Goal: Task Accomplishment & Management: Manage account settings

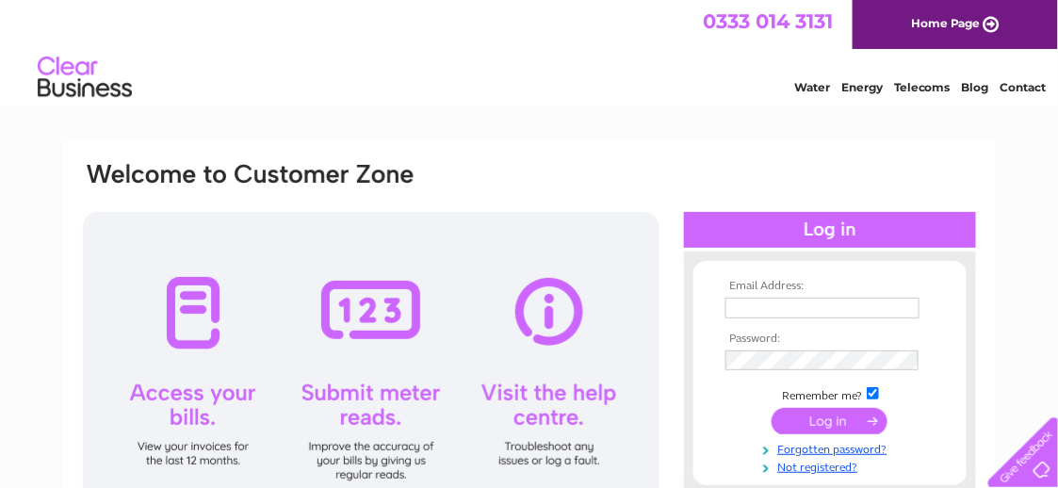
type input "[EMAIL_ADDRESS][DOMAIN_NAME]"
click at [856, 417] on input "submit" at bounding box center [830, 421] width 116 height 26
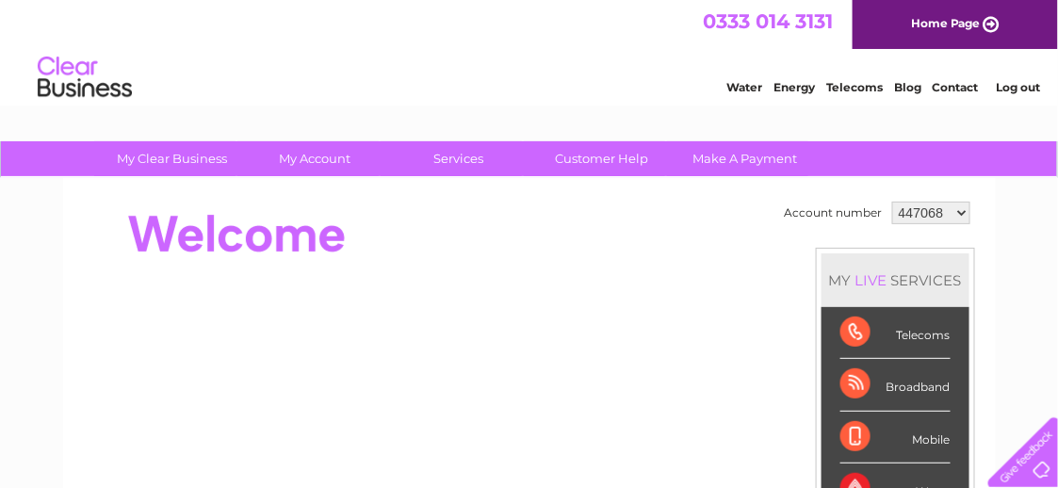
click at [940, 214] on select "447068 1102539 1145760" at bounding box center [931, 213] width 78 height 23
select select "1145760"
click at [892, 202] on select "447068 1102539 1145760" at bounding box center [931, 213] width 78 height 23
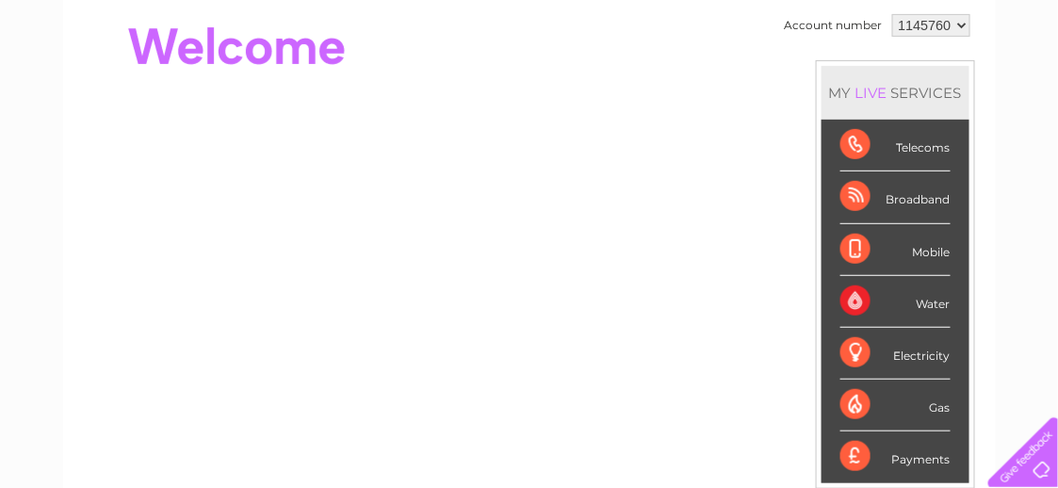
scroll to position [188, 0]
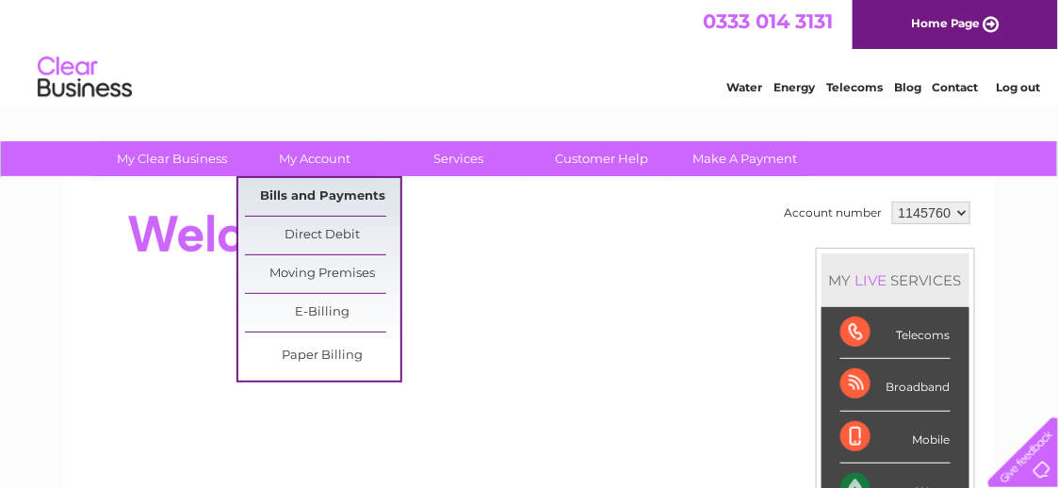
click at [335, 197] on link "Bills and Payments" at bounding box center [322, 197] width 155 height 38
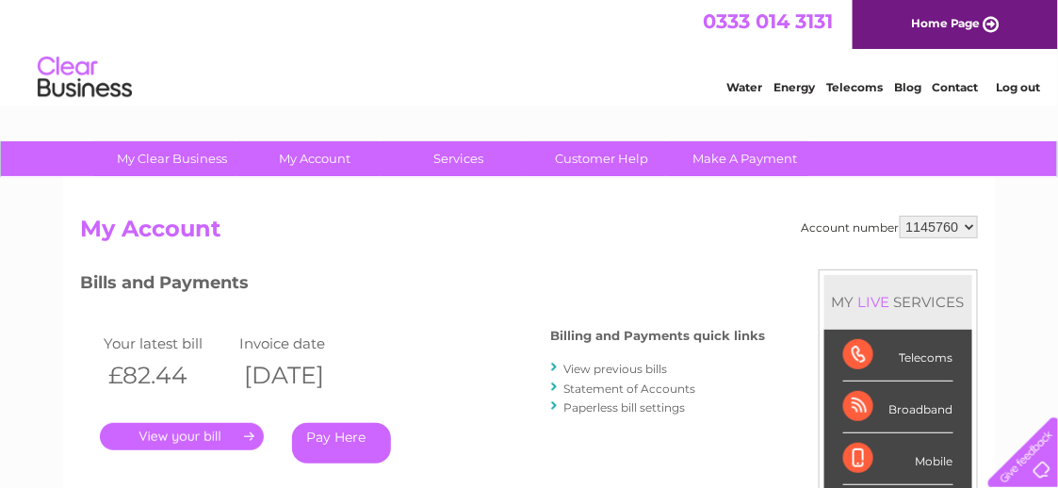
click at [184, 437] on link "." at bounding box center [182, 436] width 164 height 27
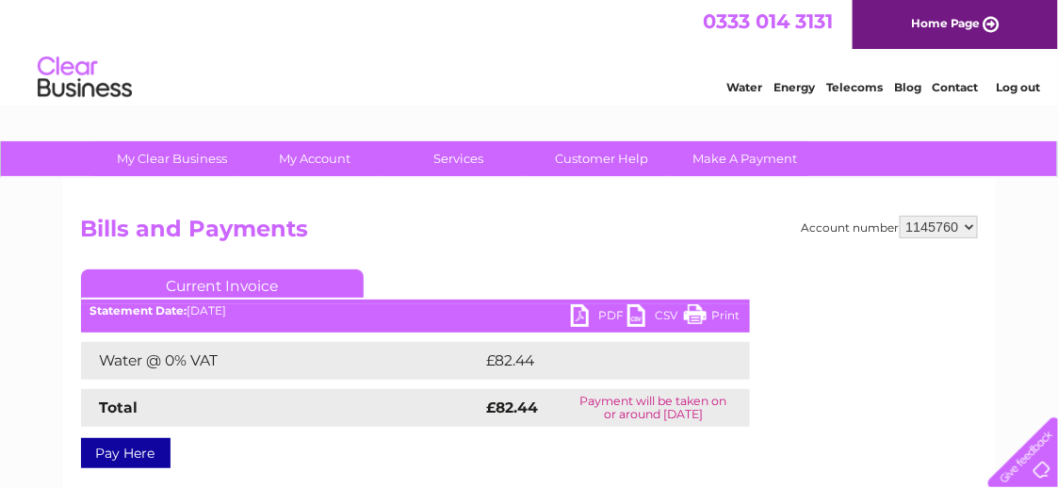
click at [610, 312] on link "PDF" at bounding box center [599, 317] width 57 height 27
